Goal: Task Accomplishment & Management: Use online tool/utility

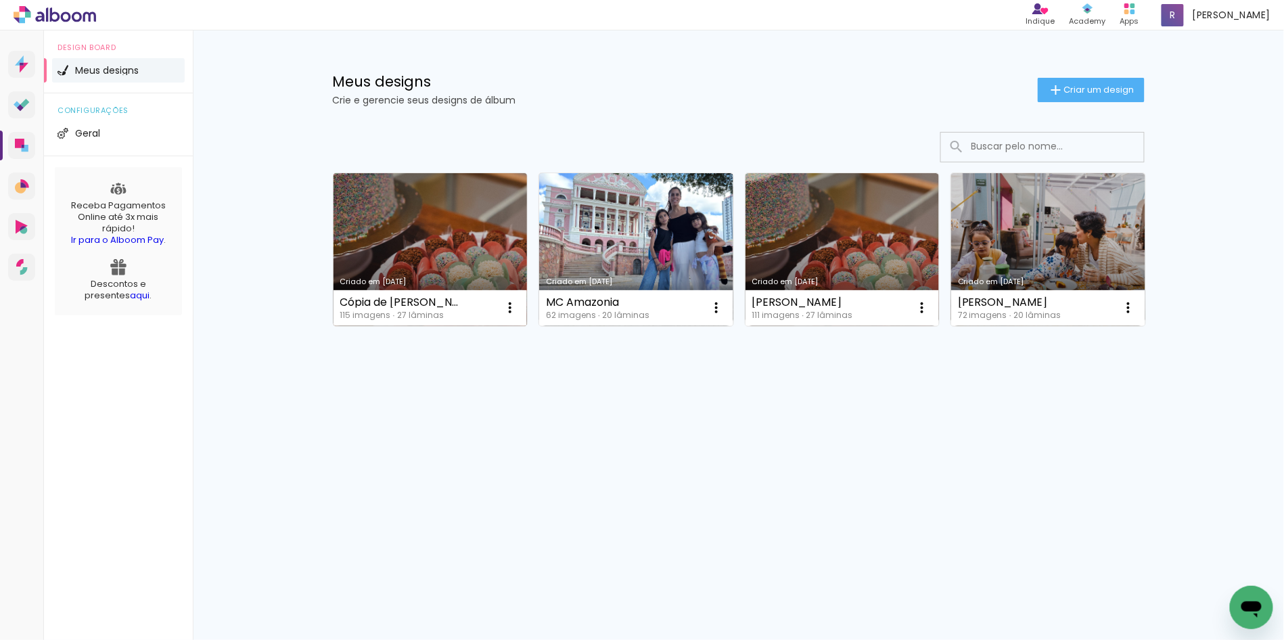
click at [409, 257] on link "Criado em [DATE]" at bounding box center [431, 249] width 194 height 153
